Goal: Transaction & Acquisition: Purchase product/service

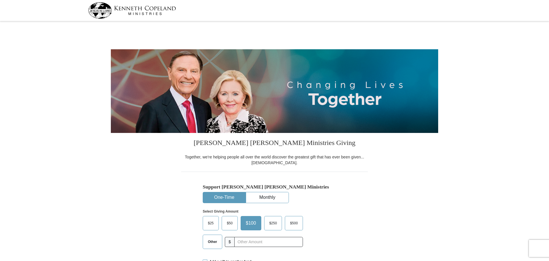
select select "PA"
click at [253, 245] on input "text" at bounding box center [268, 242] width 64 height 10
type input "20"
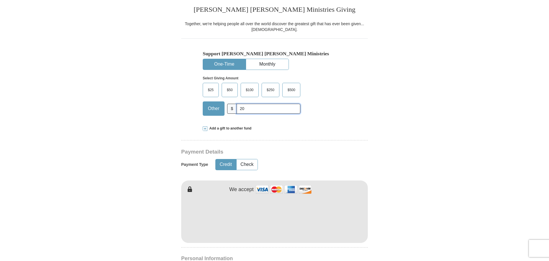
scroll to position [143, 0]
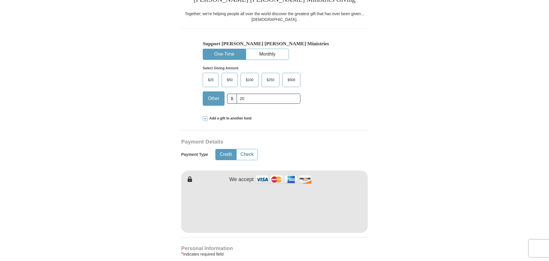
click at [248, 154] on button "Check" at bounding box center [246, 155] width 21 height 11
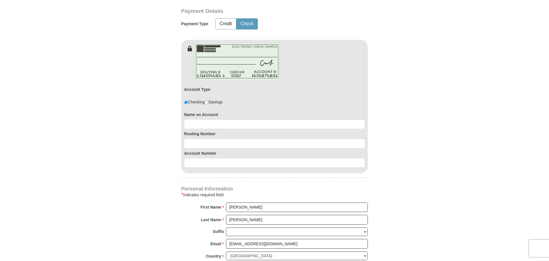
scroll to position [287, 0]
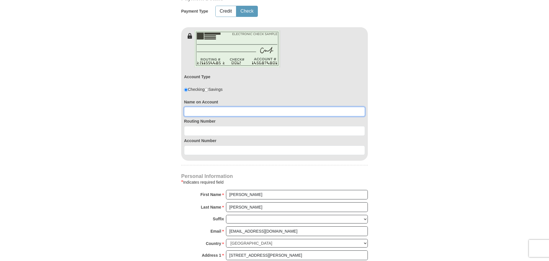
click at [227, 110] on input at bounding box center [274, 112] width 181 height 10
type input "Thomas D Howard"
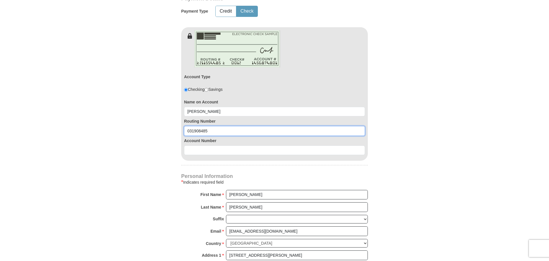
type input "031908485"
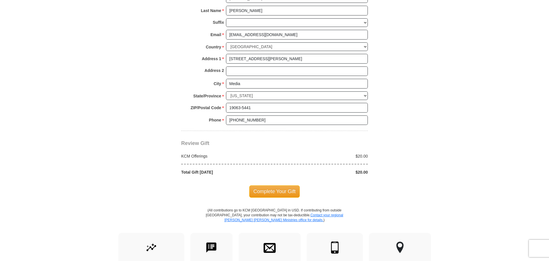
scroll to position [488, 0]
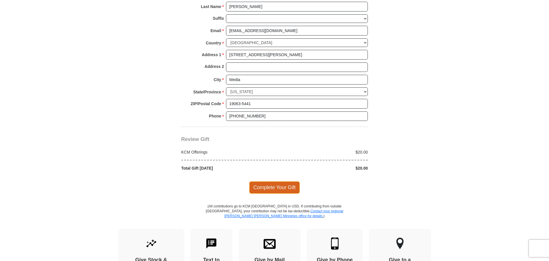
type input "0360154439"
click at [267, 188] on span "Complete Your Gift" at bounding box center [274, 188] width 51 height 12
